Goal: Task Accomplishment & Management: Manage account settings

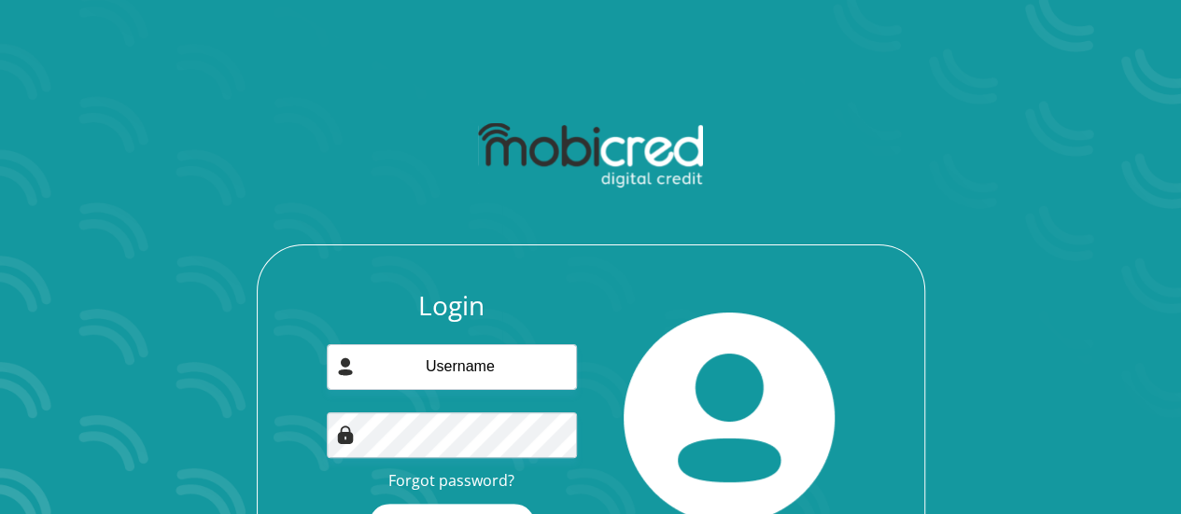
scroll to position [1492, 0]
click at [467, 371] on input "email" at bounding box center [452, 367] width 250 height 46
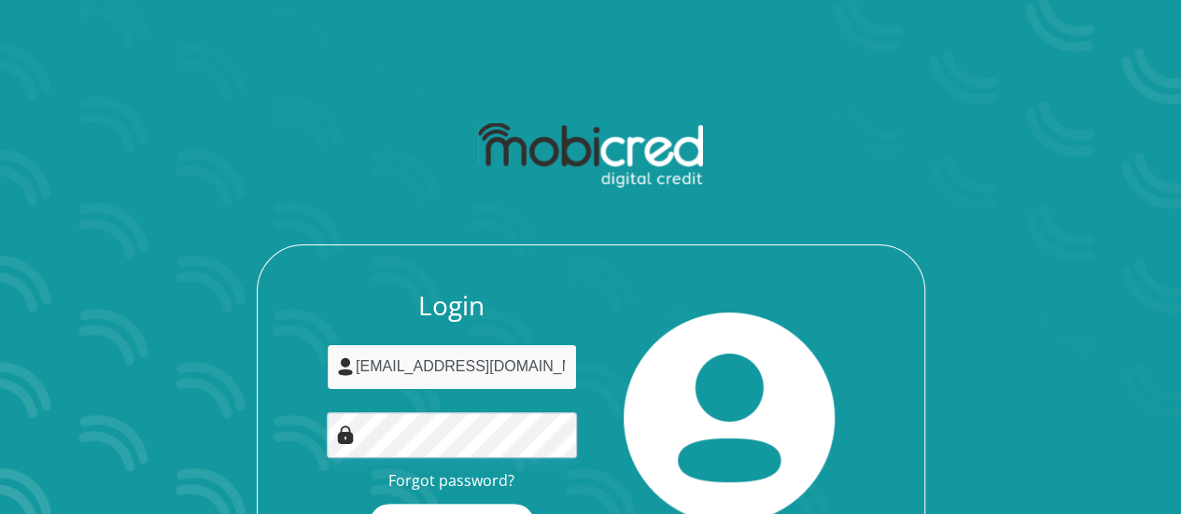
type input "m.v.fisher12@gmail.com"
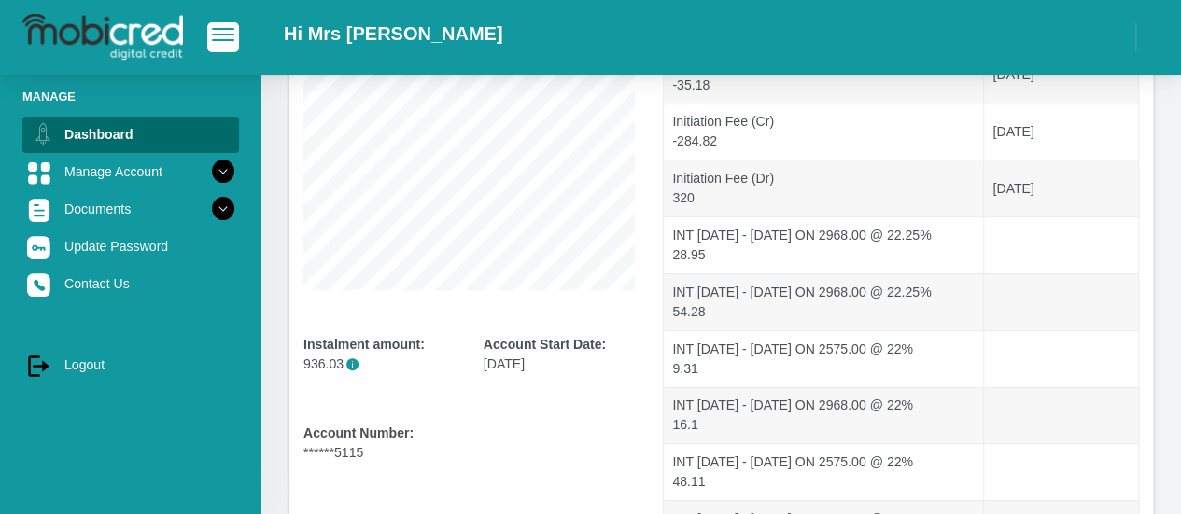
scroll to position [252, 0]
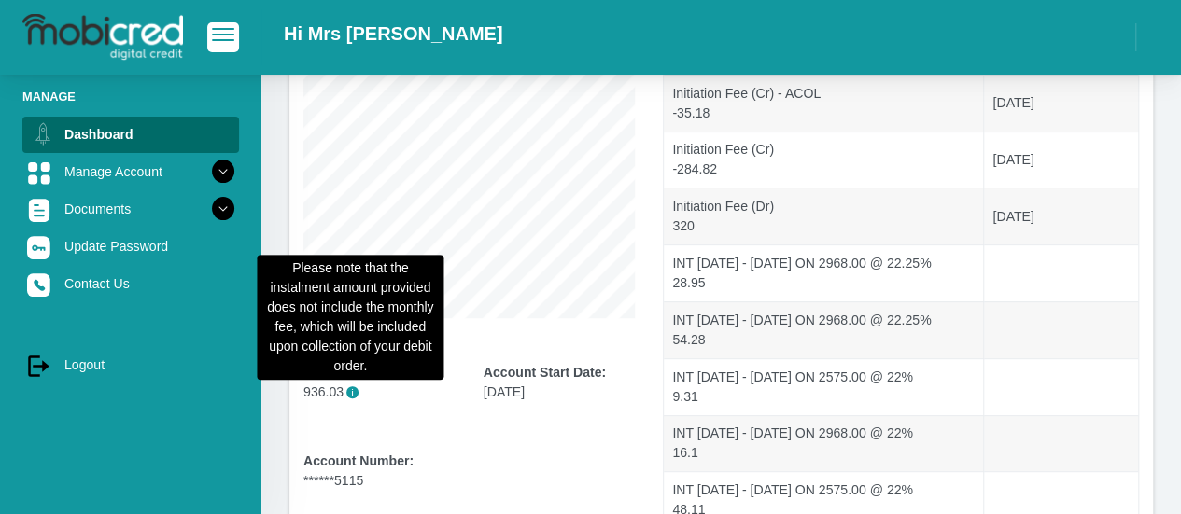
click at [353, 393] on span "i" at bounding box center [352, 392] width 12 height 12
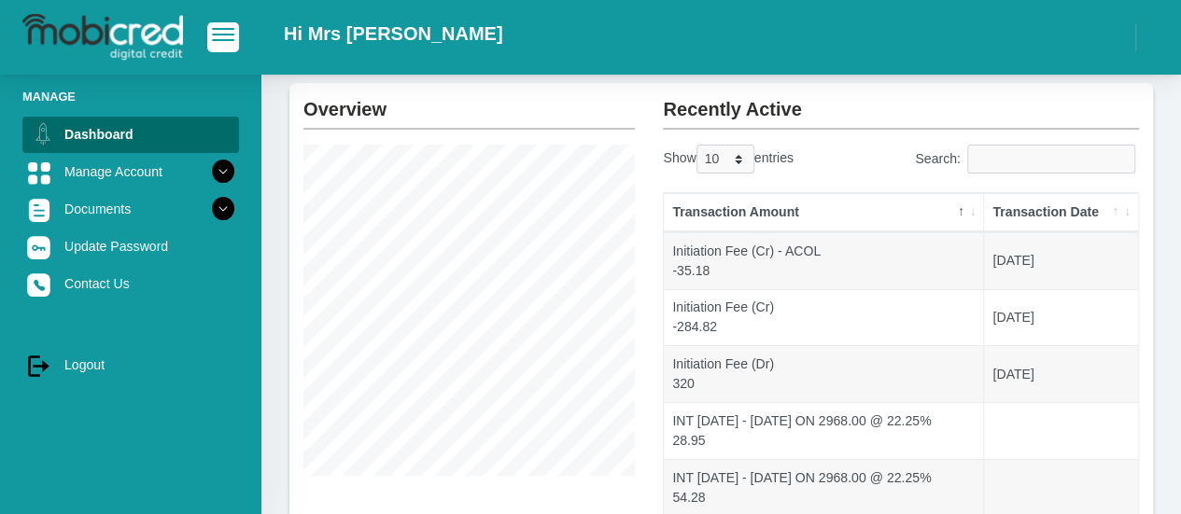
scroll to position [65, 0]
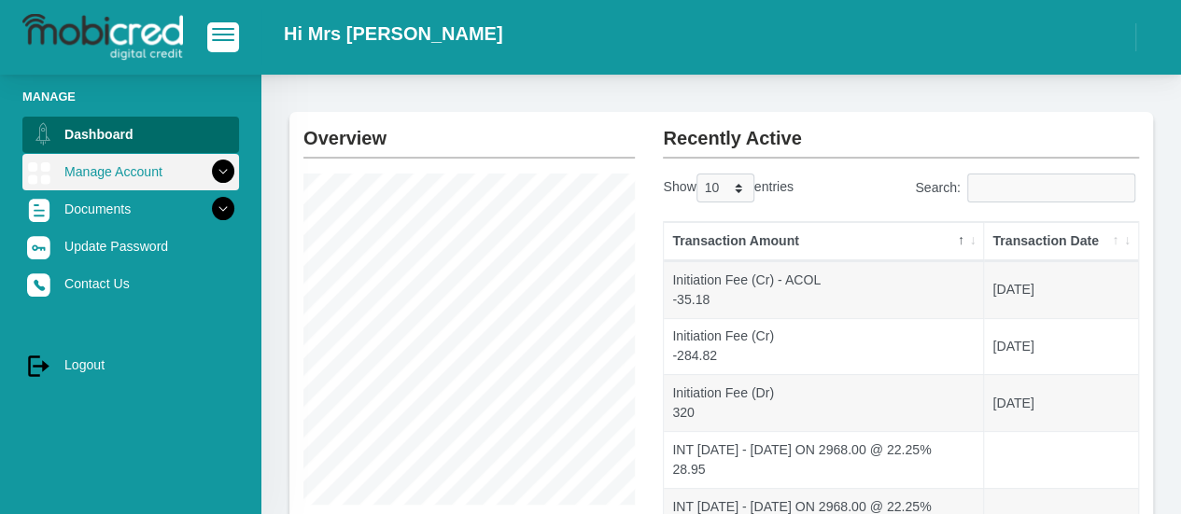
click at [167, 176] on link "Manage Account" at bounding box center [130, 171] width 217 height 35
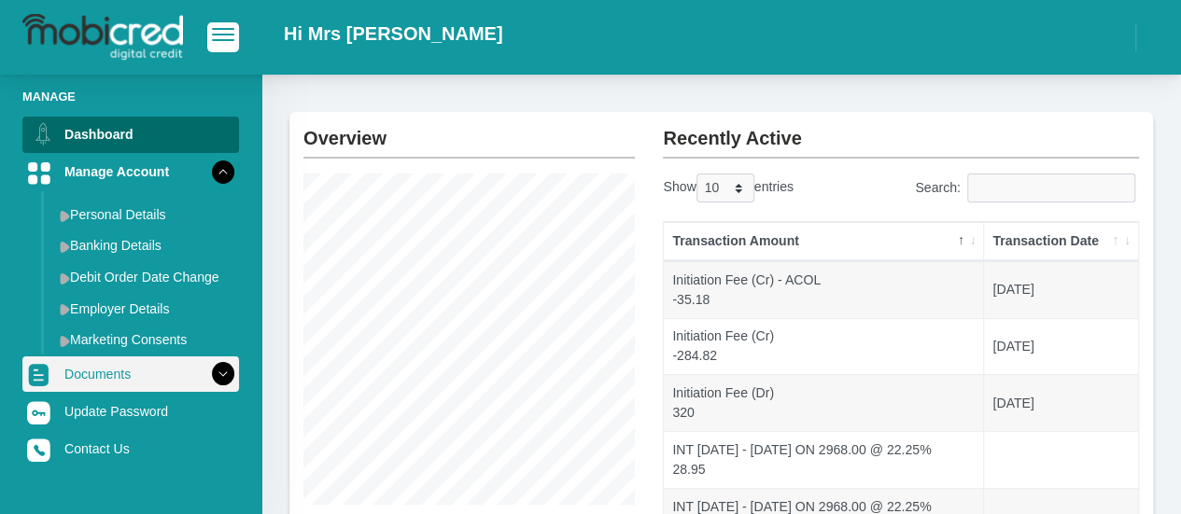
click at [151, 378] on link "Documents" at bounding box center [130, 374] width 217 height 35
